Goal: Find specific page/section: Find specific page/section

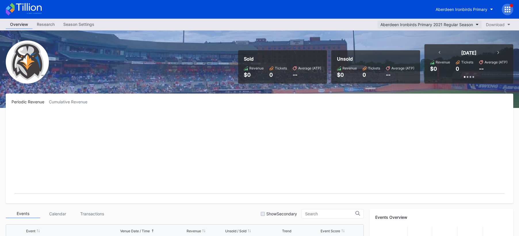
click at [476, 26] on button "Aberdeen Ironbirds Primary 2021 Regular Season" at bounding box center [429, 25] width 104 height 8
click at [451, 13] on button "Aberdeen Ironbirds Primary" at bounding box center [464, 9] width 66 height 11
click at [506, 5] on div at bounding box center [506, 9] width 11 height 11
click at [452, 22] on div "Aberdeen Ironbirds Primary 2021 Regular Season" at bounding box center [426, 24] width 93 height 5
click at [467, 10] on div "Aberdeen Ironbirds Primary" at bounding box center [461, 9] width 52 height 5
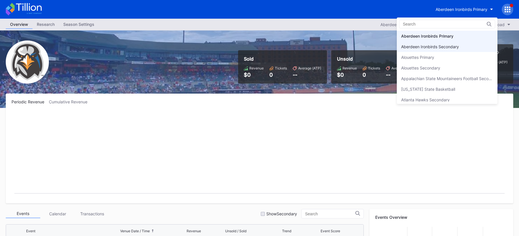
click at [468, 44] on div "Aberdeen Ironbirds Secondary" at bounding box center [447, 46] width 101 height 11
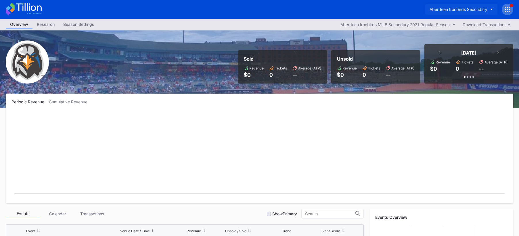
click at [459, 8] on div "Aberdeen Ironbirds Secondary" at bounding box center [458, 9] width 58 height 5
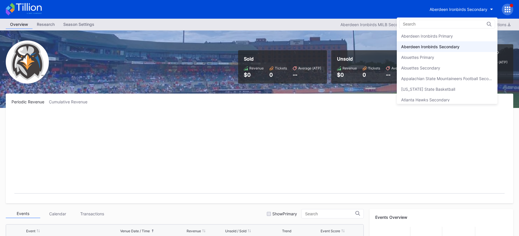
scroll to position [11, 0]
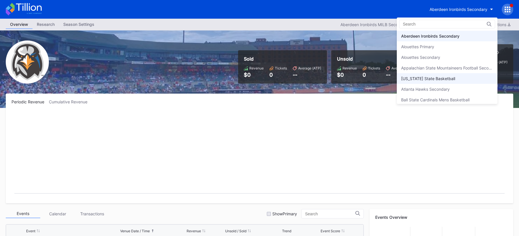
click at [448, 79] on div "[US_STATE] State Basketball" at bounding box center [447, 78] width 101 height 11
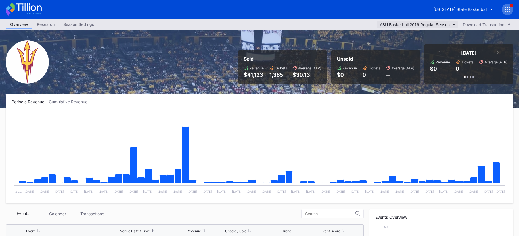
click at [441, 23] on div "ASU Basketball 2019 Regular Season" at bounding box center [415, 24] width 70 height 5
click at [456, 11] on div "[US_STATE] State Basketball" at bounding box center [460, 9] width 54 height 5
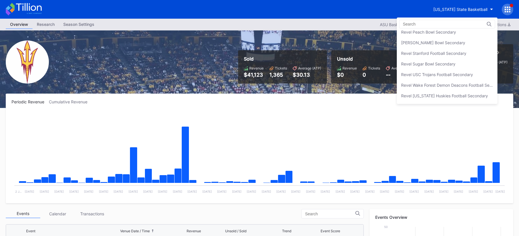
scroll to position [1578, 0]
click at [453, 74] on div "Revel USC Trojans Football Secondary" at bounding box center [437, 74] width 72 height 5
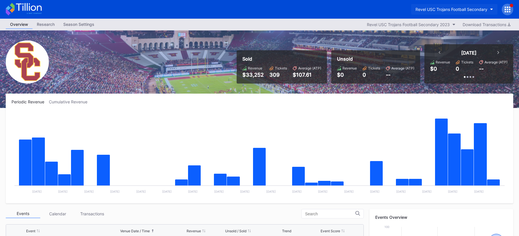
click at [474, 8] on div "Revel USC Trojans Football Secondary" at bounding box center [451, 9] width 72 height 5
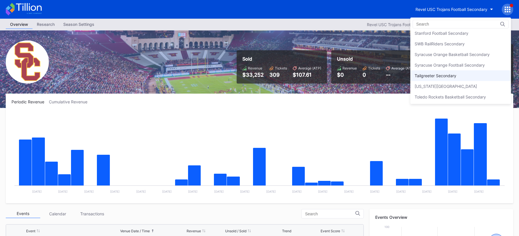
scroll to position [1809, 0]
click at [490, 55] on div "Syracuse Orange Basketball Secondary" at bounding box center [460, 55] width 101 height 11
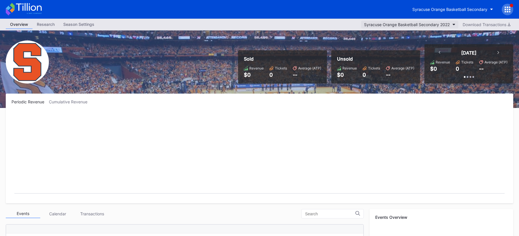
click at [449, 26] on button "Syracuse Orange Basketball Secondary 2022" at bounding box center [409, 25] width 97 height 8
click at [428, 8] on div "Syracuse Orange Basketball Secondary" at bounding box center [449, 9] width 75 height 5
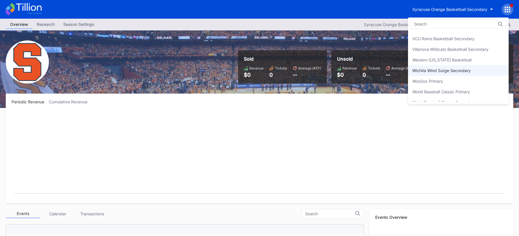
scroll to position [1979, 0]
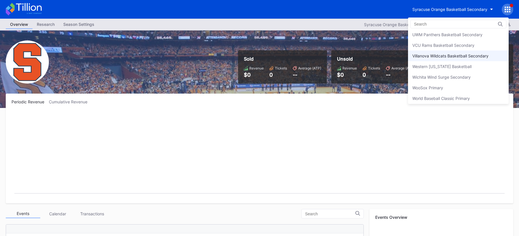
click at [484, 55] on div "Villanova Wildcats Basketball Secondary" at bounding box center [450, 55] width 76 height 5
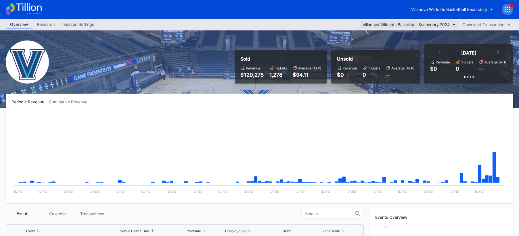
click at [436, 28] on button "Villanova Wildcats Basketball Secondary 2024" at bounding box center [408, 25] width 99 height 8
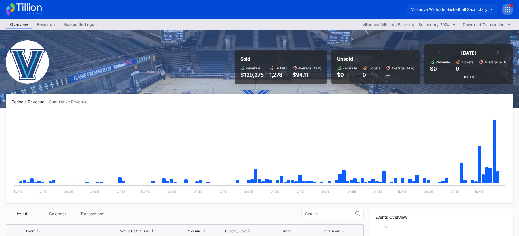
click at [449, 5] on button "Villanova Wildcats Basketball Secondary" at bounding box center [452, 9] width 91 height 11
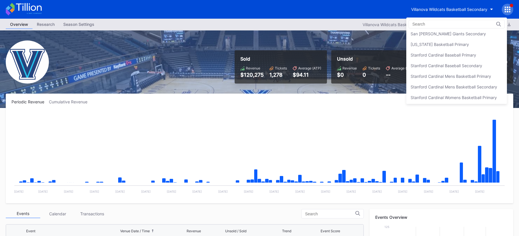
scroll to position [1671, 0]
click at [463, 88] on div "Stanford Cardinal Mens Basketball Secondary" at bounding box center [453, 87] width 86 height 5
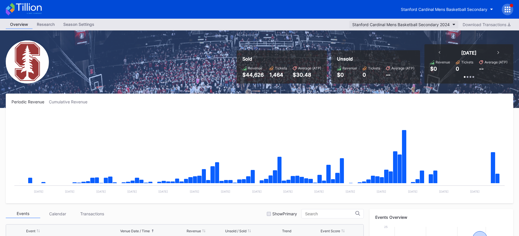
click at [441, 25] on div "Stanford Cardinal Mens Basketball Secondary 2024" at bounding box center [400, 24] width 97 height 5
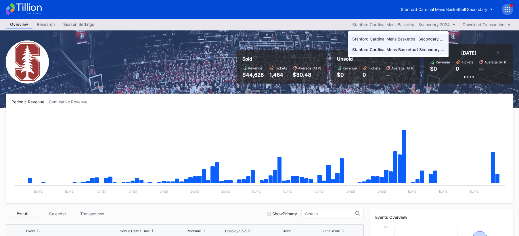
click at [397, 39] on div "Stanford Cardinal Mens Basketball Secondary 2023" at bounding box center [398, 38] width 92 height 5
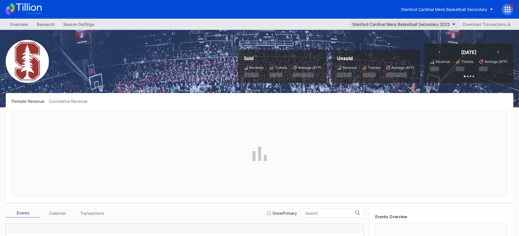
click at [439, 26] on div "Stanford Cardinal Mens Basketball Secondary 2023" at bounding box center [400, 24] width 97 height 5
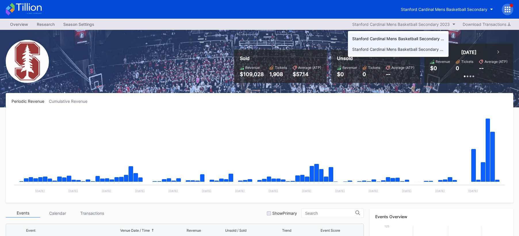
click at [417, 50] on div "Stanford Cardinal Mens Basketball Secondary 2024" at bounding box center [398, 49] width 92 height 5
